Goal: Task Accomplishment & Management: Manage account settings

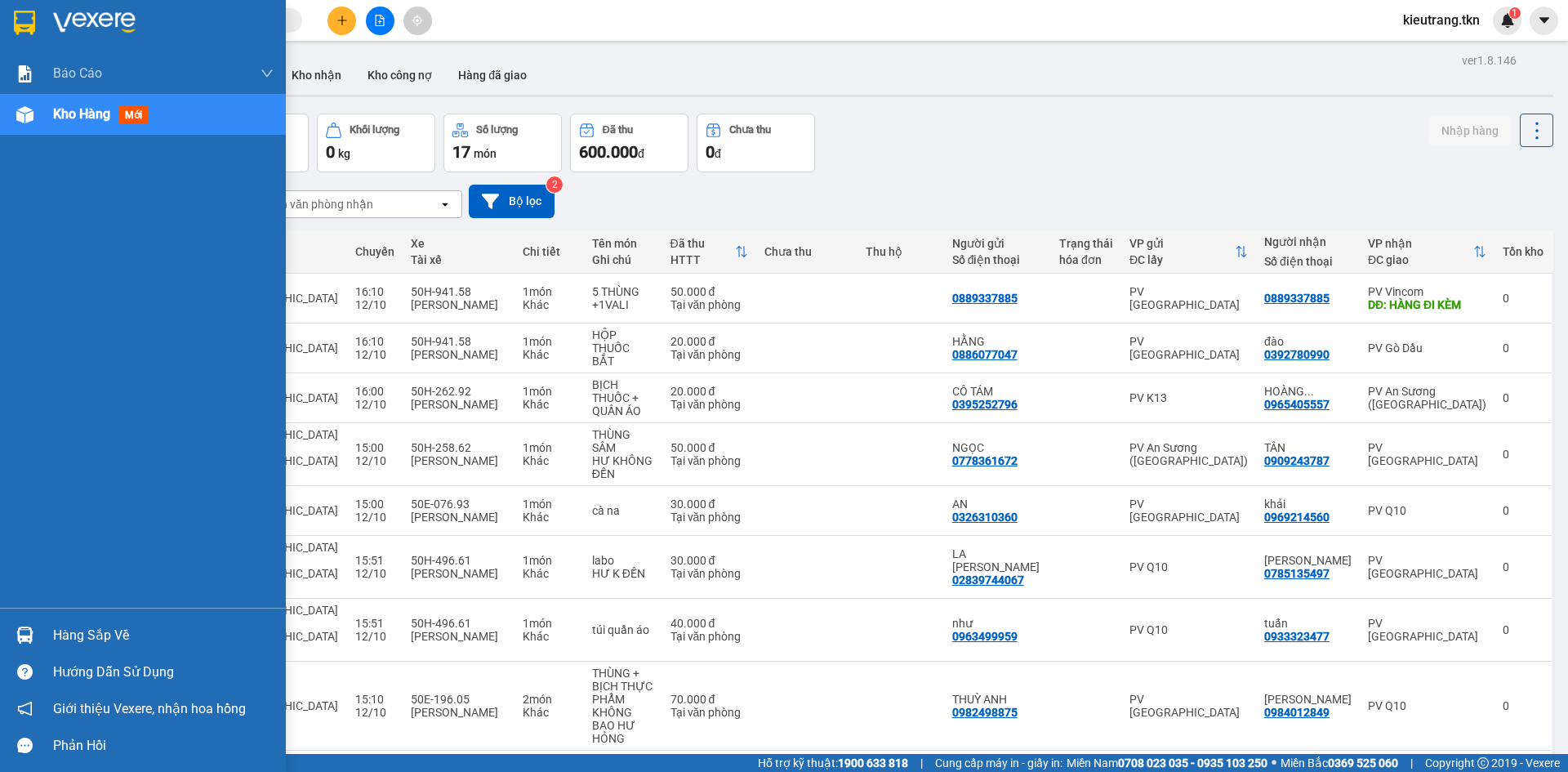
click at [86, 632] on div "Hàng sắp về" at bounding box center [164, 635] width 221 height 24
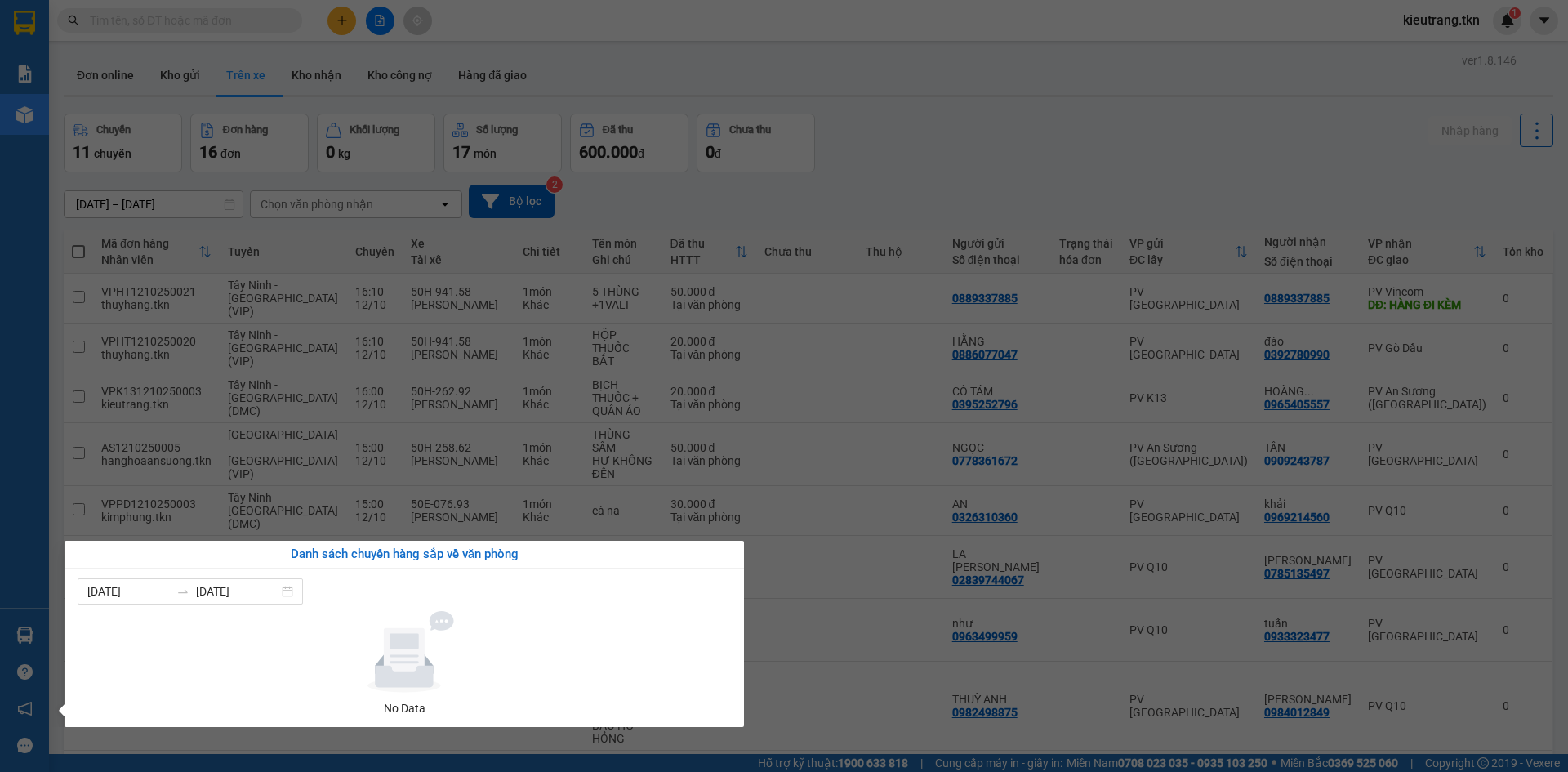
click at [1452, 18] on section "Kết quả tìm kiếm ( 0 ) Bộ lọc No Data kieutrang.tkn 1 Báo cáo Mẫu 1: Báo cáo dò…" at bounding box center [784, 386] width 1568 height 772
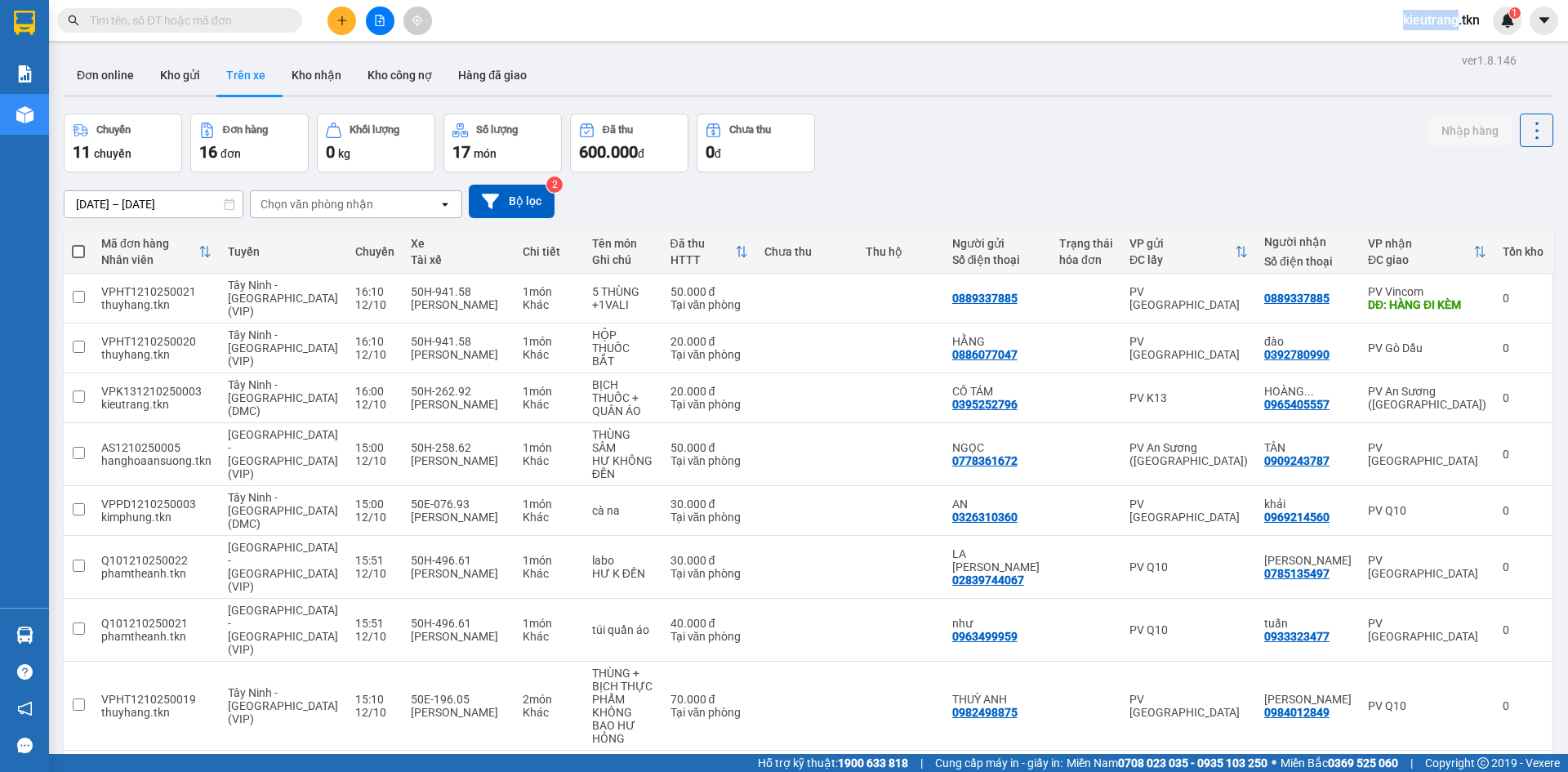
click at [1452, 18] on span "kieutrang.tkn" at bounding box center [1441, 19] width 103 height 20
click at [1447, 45] on span "Đăng xuất" at bounding box center [1448, 51] width 69 height 18
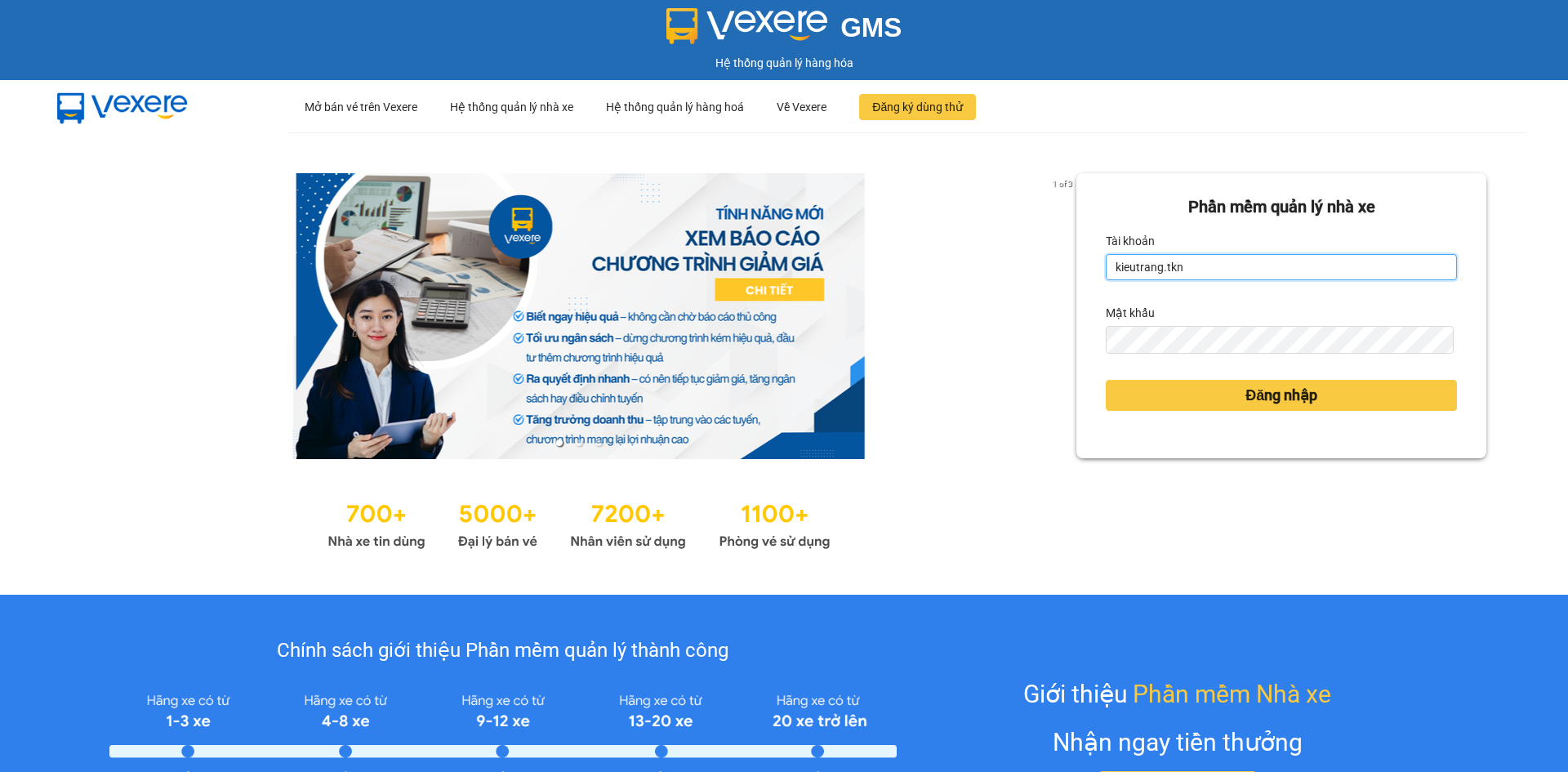
click at [1196, 271] on input "kieutrang.tkn" at bounding box center [1281, 267] width 351 height 26
type input "vocongchanh.tkn"
